Goal: Information Seeking & Learning: Find specific fact

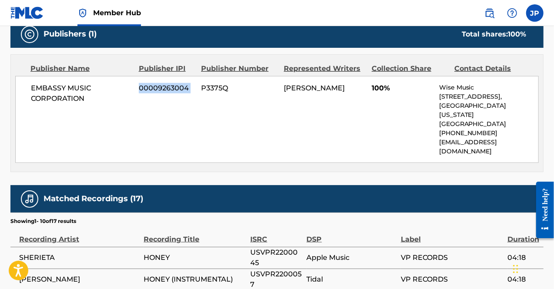
drag, startPoint x: 139, startPoint y: 87, endPoint x: 201, endPoint y: 86, distance: 61.4
click at [201, 86] on div "EMBASSY MUSIC CORPORATION 00009263004 P3375Q [PERSON_NAME] 100% [PERSON_NAME] M…" at bounding box center [277, 119] width 524 height 87
copy div "00009263004"
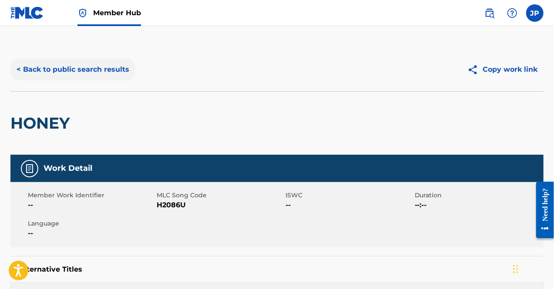
click at [94, 69] on button "< Back to public search results" at bounding box center [72, 70] width 125 height 22
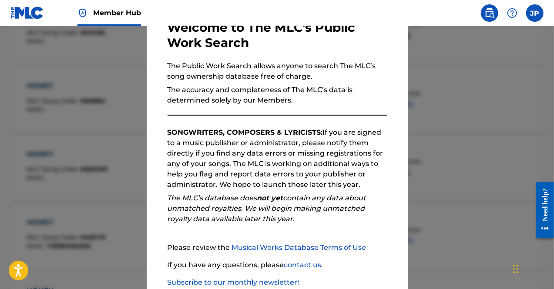
scroll to position [108, 0]
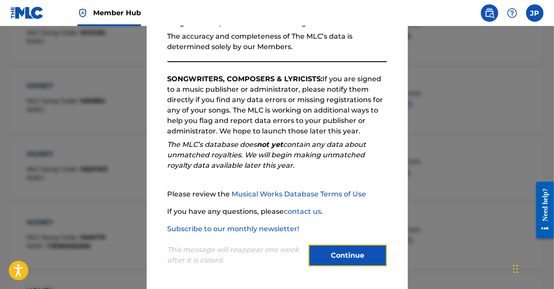
drag, startPoint x: 327, startPoint y: 261, endPoint x: 237, endPoint y: 260, distance: 90.1
click at [327, 260] on button "Continue" at bounding box center [348, 256] width 78 height 22
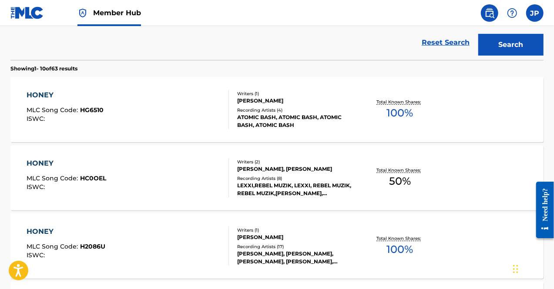
scroll to position [42, 0]
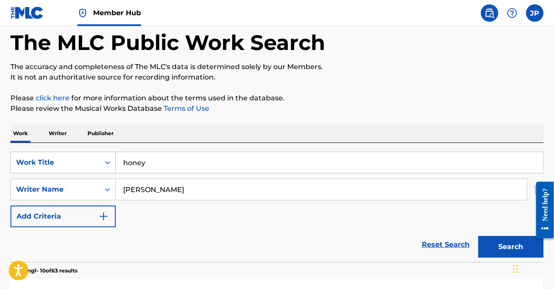
drag, startPoint x: 172, startPoint y: 159, endPoint x: 107, endPoint y: 156, distance: 64.5
click at [107, 156] on div "SearchWithCriteriae6d83cbe-626c-43cf-886a-b4ea22e51ca7 Work Title honey" at bounding box center [276, 163] width 533 height 22
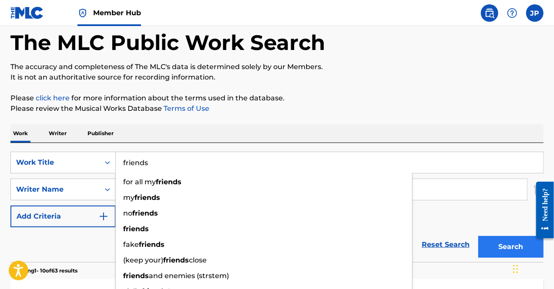
type input "friends"
click at [495, 250] on button "Search" at bounding box center [510, 247] width 65 height 22
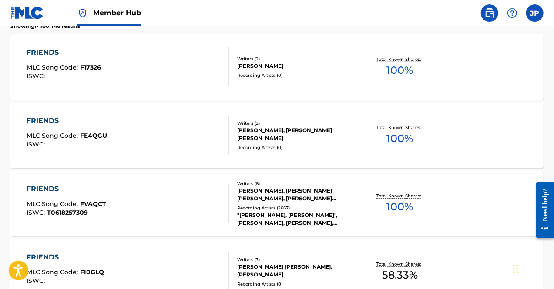
scroll to position [390, 0]
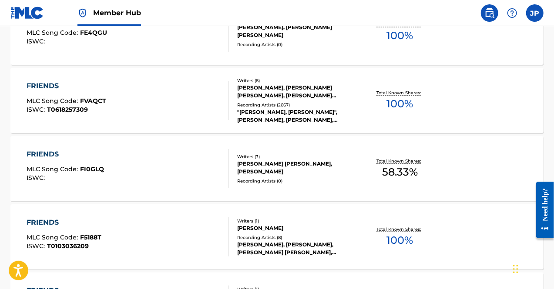
click at [82, 244] on span "T0103036209" at bounding box center [68, 246] width 42 height 8
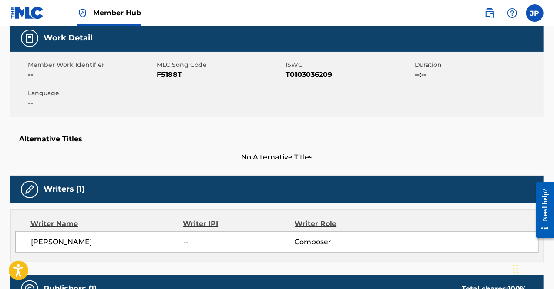
scroll to position [174, 0]
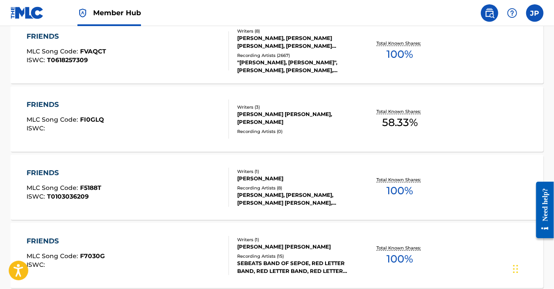
scroll to position [91, 0]
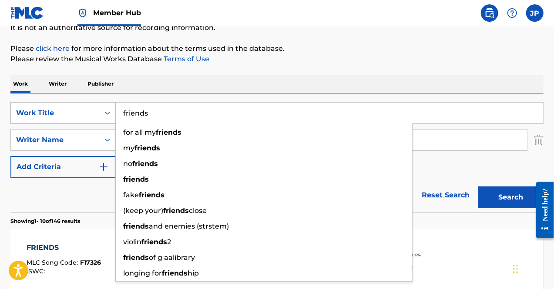
drag, startPoint x: 177, startPoint y: 116, endPoint x: 87, endPoint y: 115, distance: 89.2
click at [87, 115] on div "SearchWithCriteriae6d83cbe-626c-43cf-886a-b4ea22e51ca7 Work Title friends for a…" at bounding box center [276, 113] width 533 height 22
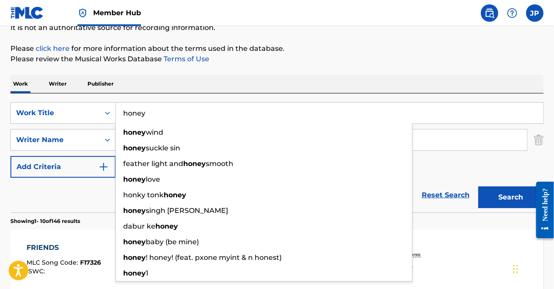
type input "honey"
click at [478, 187] on button "Search" at bounding box center [510, 198] width 65 height 22
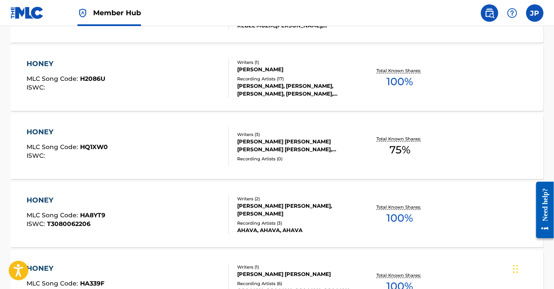
scroll to position [411, 0]
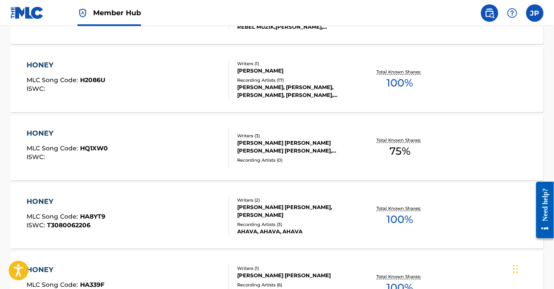
click at [262, 70] on div "[PERSON_NAME]" at bounding box center [296, 71] width 118 height 8
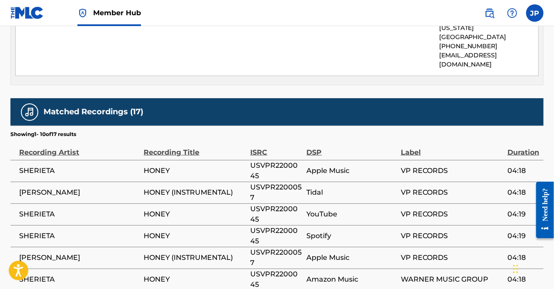
scroll to position [653, 0]
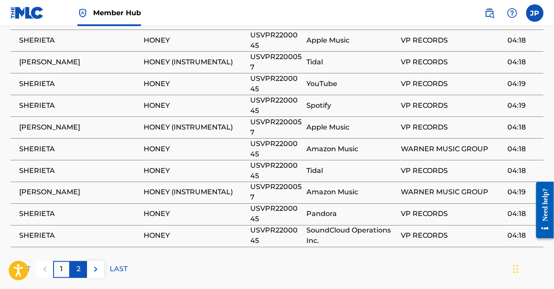
click at [81, 262] on div "2" at bounding box center [78, 270] width 17 height 17
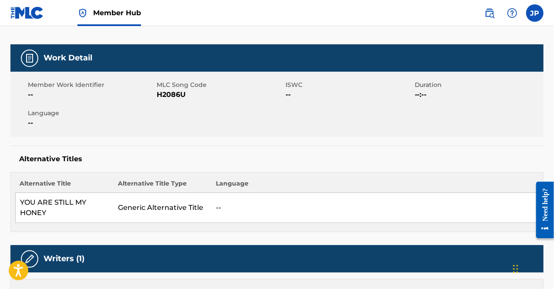
scroll to position [90, 0]
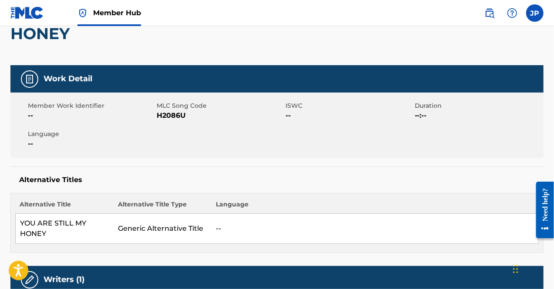
click at [358, 218] on td "--" at bounding box center [375, 229] width 327 height 30
drag, startPoint x: 158, startPoint y: 116, endPoint x: 200, endPoint y: 114, distance: 42.7
click at [200, 114] on span "H2086U" at bounding box center [220, 116] width 127 height 10
copy span "H2086U"
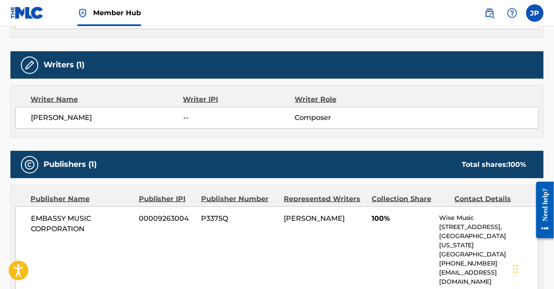
scroll to position [522, 0]
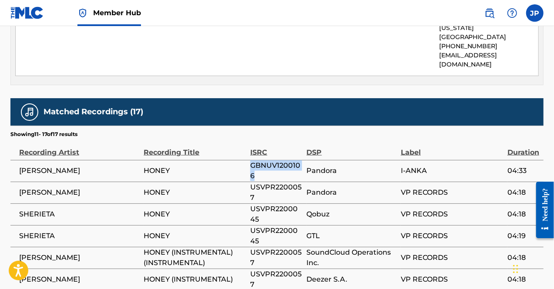
drag, startPoint x: 249, startPoint y: 147, endPoint x: 303, endPoint y: 153, distance: 53.9
click at [303, 160] on tr "[PERSON_NAME] HONEY GBNUV1200106 Pandora I-ANKA 04:33" at bounding box center [276, 171] width 533 height 22
copy tr "GBNUV1200106"
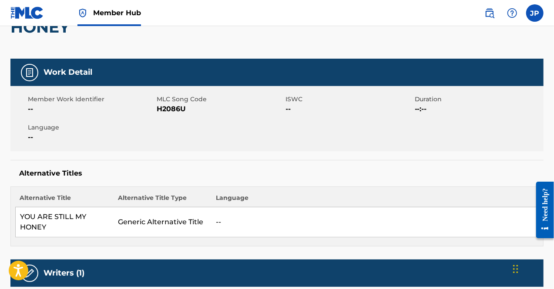
scroll to position [0, 0]
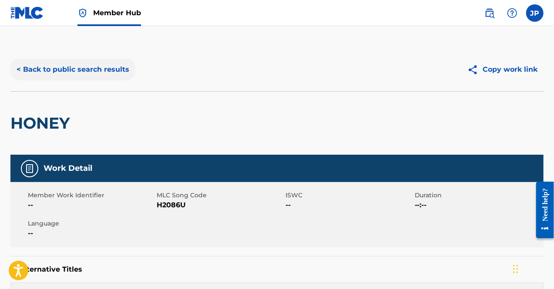
click at [87, 71] on button "< Back to public search results" at bounding box center [72, 70] width 125 height 22
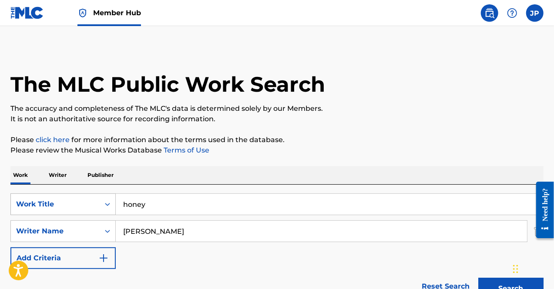
drag, startPoint x: 153, startPoint y: 208, endPoint x: 103, endPoint y: 202, distance: 50.4
click at [103, 202] on div "SearchWithCriteriae6d83cbe-626c-43cf-886a-b4ea22e51ca7 Work Title honey" at bounding box center [276, 205] width 533 height 22
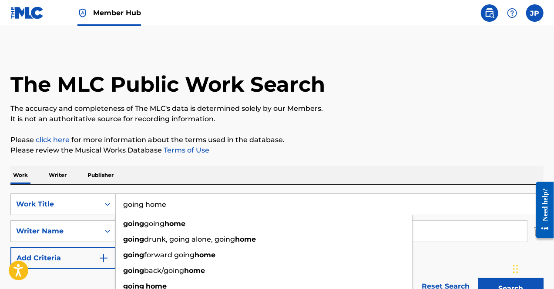
type input "going home"
click at [478, 278] on button "Search" at bounding box center [510, 289] width 65 height 22
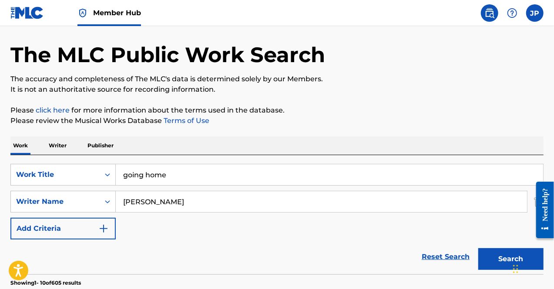
scroll to position [44, 0]
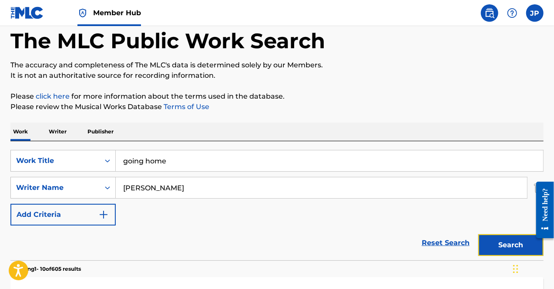
drag, startPoint x: 503, startPoint y: 247, endPoint x: 495, endPoint y: 247, distance: 8.3
click at [503, 246] on button "Search" at bounding box center [510, 246] width 65 height 22
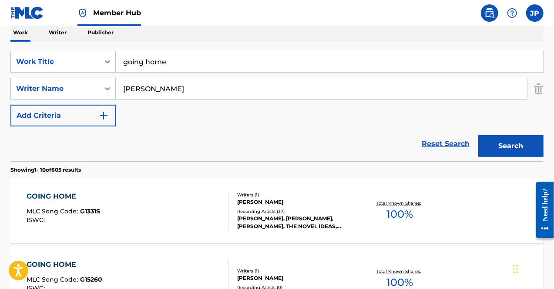
scroll to position [261, 0]
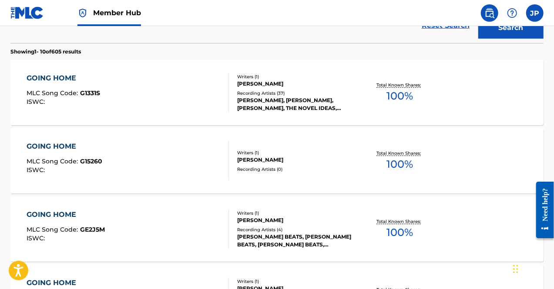
click at [252, 83] on div "[PERSON_NAME]" at bounding box center [296, 84] width 118 height 8
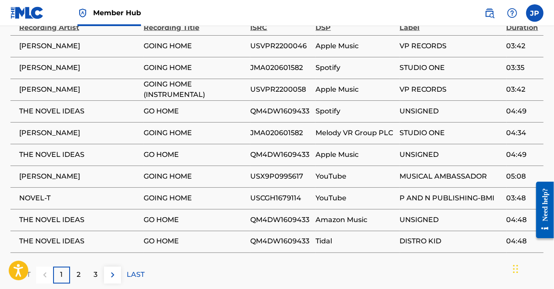
scroll to position [628, 0]
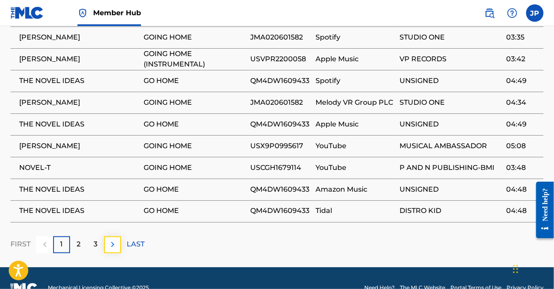
click at [115, 240] on img at bounding box center [112, 245] width 10 height 10
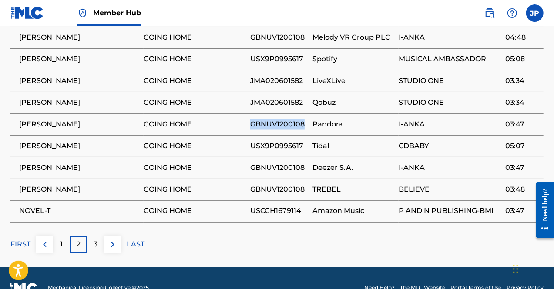
drag, startPoint x: 250, startPoint y: 104, endPoint x: 305, endPoint y: 105, distance: 54.9
click at [305, 119] on span "GBNUV1200108" at bounding box center [279, 124] width 58 height 10
copy span "GBNUV1200108"
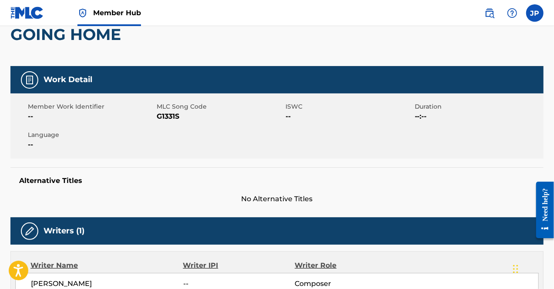
scroll to position [62, 0]
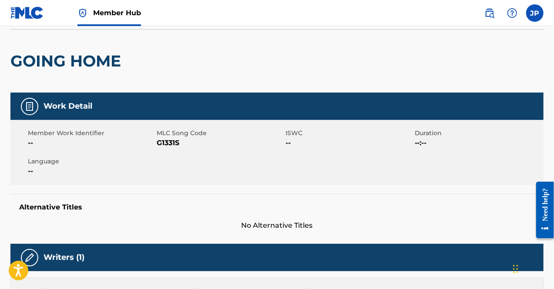
click at [159, 144] on span "G1331S" at bounding box center [220, 143] width 127 height 10
drag, startPoint x: 199, startPoint y: 144, endPoint x: 156, endPoint y: 141, distance: 43.6
click at [156, 141] on div "Member Work Identifier -- MLC Song Code G1331S ISWC -- Duration --:-- Language …" at bounding box center [276, 152] width 533 height 65
click at [192, 145] on span "G1331S" at bounding box center [220, 143] width 127 height 10
drag, startPoint x: 186, startPoint y: 143, endPoint x: 153, endPoint y: 148, distance: 33.9
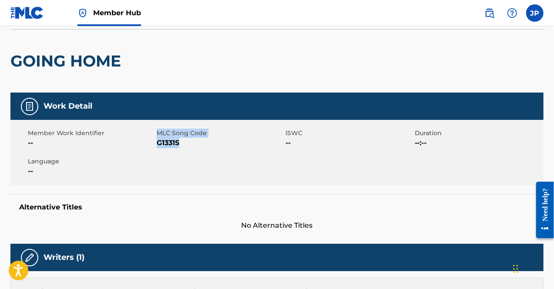
click at [153, 148] on div "Member Work Identifier -- MLC Song Code G1331S ISWC -- Duration --:-- Language …" at bounding box center [276, 152] width 533 height 65
click at [181, 142] on span "G1331S" at bounding box center [220, 143] width 127 height 10
drag, startPoint x: 158, startPoint y: 143, endPoint x: 181, endPoint y: 143, distance: 23.1
click at [181, 143] on span "G1331S" at bounding box center [220, 143] width 127 height 10
copy span "G1331S"
